Goal: Complete application form

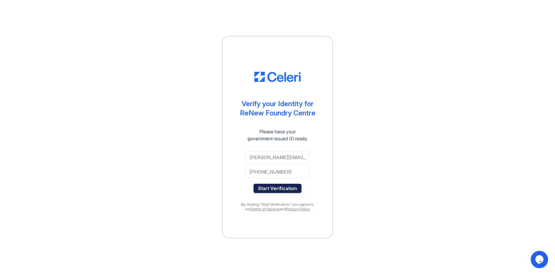
click at [264, 187] on button "Start Verification" at bounding box center [277, 188] width 48 height 9
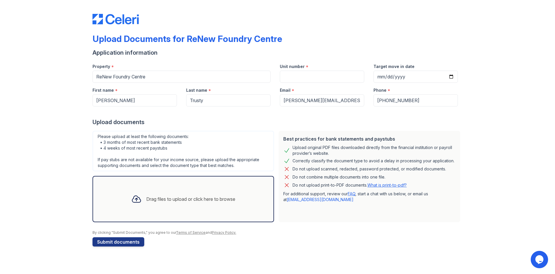
click at [228, 201] on div "Drag files to upload or click here to browse" at bounding box center [190, 198] width 89 height 7
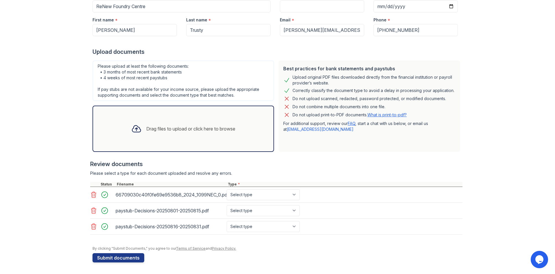
scroll to position [36, 0]
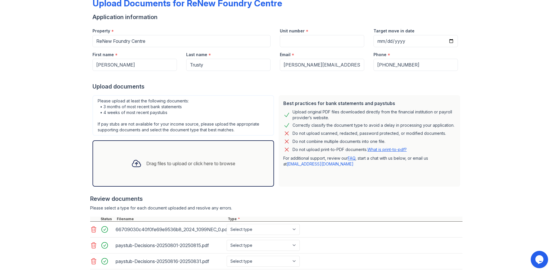
click at [225, 163] on div "Drag files to upload or click here to browse" at bounding box center [190, 163] width 89 height 7
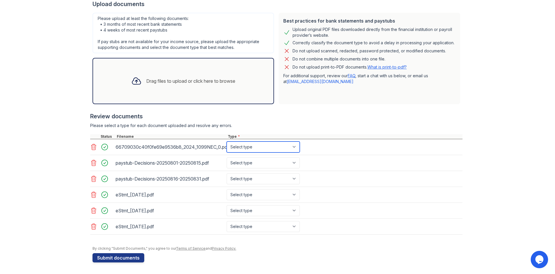
click at [227, 141] on select "Select type Paystub Bank Statement Offer Letter Tax Documents Benefit Award Let…" at bounding box center [263, 146] width 73 height 11
select select "tax_documents"
click option "Tax Documents" at bounding box center [0, 0] width 0 height 0
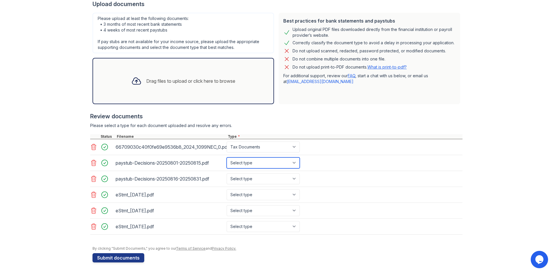
click at [227, 157] on select "Select type Paystub Bank Statement Offer Letter Tax Documents Benefit Award Let…" at bounding box center [263, 162] width 73 height 11
select select "paystub"
click option "Paystub" at bounding box center [0, 0] width 0 height 0
click at [227, 173] on select "Select type Paystub Bank Statement Offer Letter Tax Documents Benefit Award Let…" at bounding box center [263, 178] width 73 height 11
select select "paystub"
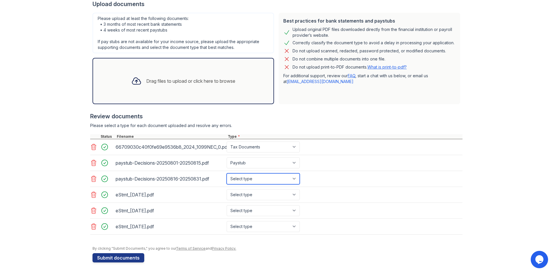
click option "Paystub" at bounding box center [0, 0] width 0 height 0
click at [227, 189] on select "Select type Paystub Bank Statement Offer Letter Tax Documents Benefit Award Let…" at bounding box center [263, 194] width 73 height 11
select select "bank_statement"
click option "Bank Statement" at bounding box center [0, 0] width 0 height 0
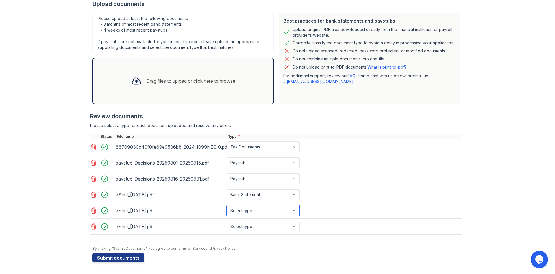
click at [227, 205] on select "Select type Paystub Bank Statement Offer Letter Tax Documents Benefit Award Let…" at bounding box center [263, 210] width 73 height 11
select select "bank_statement"
click option "Bank Statement" at bounding box center [0, 0] width 0 height 0
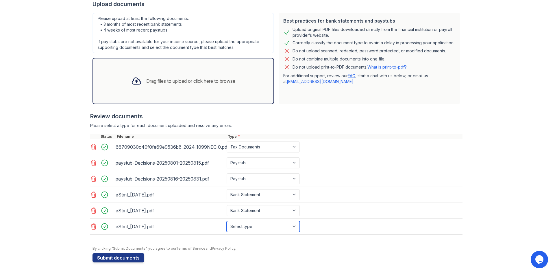
click at [227, 221] on select "Select type Paystub Bank Statement Offer Letter Tax Documents Benefit Award Let…" at bounding box center [263, 226] width 73 height 11
select select "bank_statement"
click option "Bank Statement" at bounding box center [0, 0] width 0 height 0
click at [131, 256] on button "Submit documents" at bounding box center [118, 257] width 52 height 9
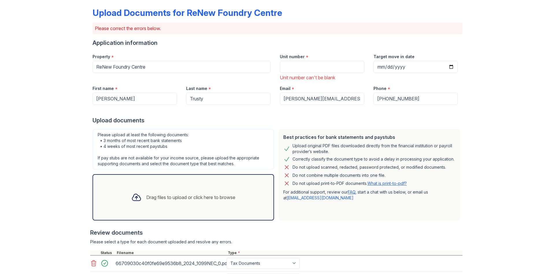
scroll to position [3, 0]
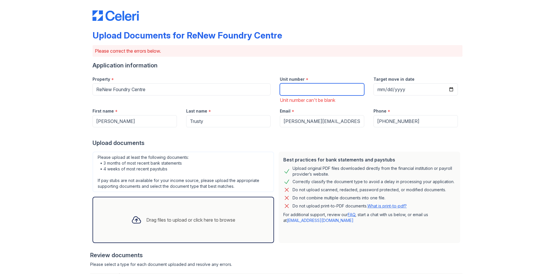
click at [338, 90] on input "Unit number" at bounding box center [322, 89] width 84 height 12
click at [449, 89] on input "Target move in date" at bounding box center [415, 89] width 84 height 12
click at [450, 91] on input "Target move in date" at bounding box center [415, 89] width 84 height 12
type input "[DATE]"
click at [474, 105] on div "Upload Documents for ReNew Foundry Centre Please correct the errors below. Appl…" at bounding box center [277, 205] width 536 height 416
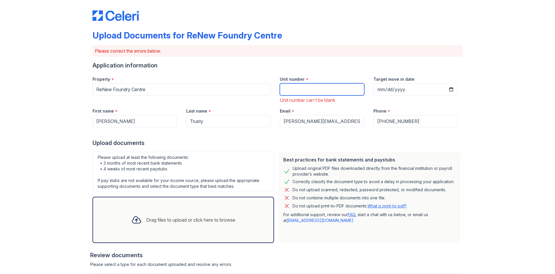
click at [325, 89] on input "Unit number" at bounding box center [322, 89] width 84 height 12
type input "WK102"
click at [394, 64] on div "Application information" at bounding box center [277, 65] width 370 height 8
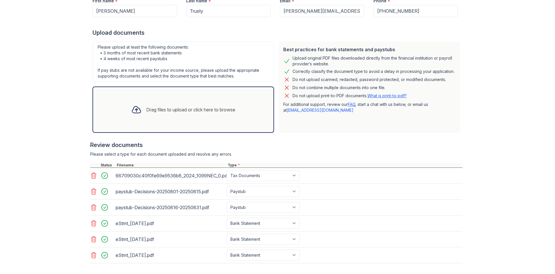
scroll to position [142, 0]
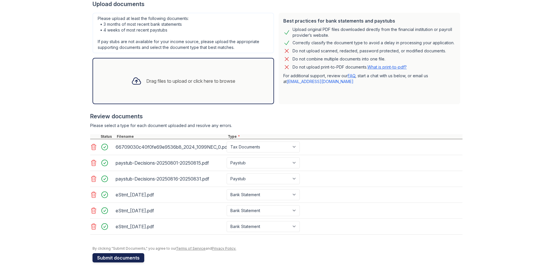
click at [134, 257] on button "Submit documents" at bounding box center [118, 257] width 52 height 9
